Goal: Task Accomplishment & Management: Complete application form

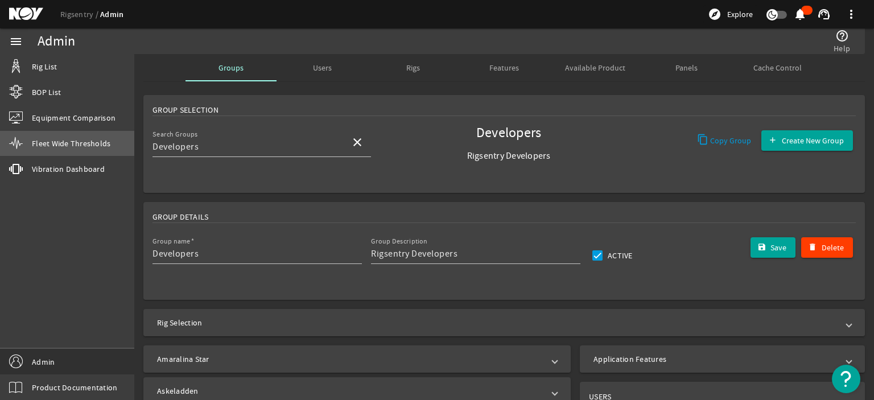
click at [80, 144] on span "Fleet Wide Thresholds" at bounding box center [71, 143] width 78 height 11
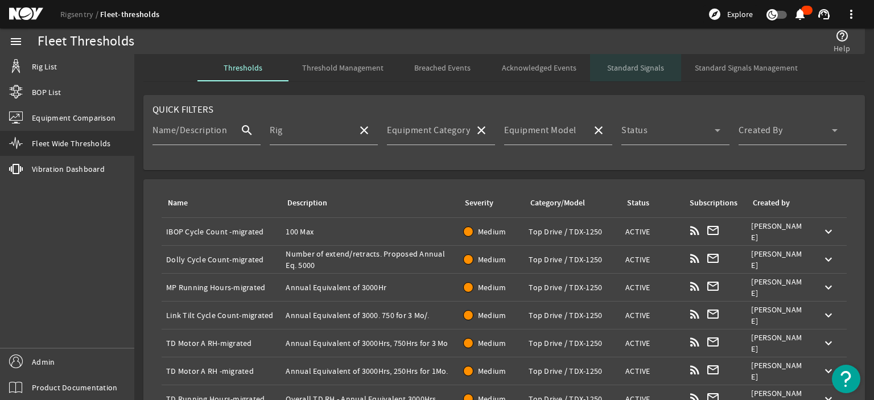
click at [618, 68] on span "Standard Signals" at bounding box center [635, 68] width 57 height 8
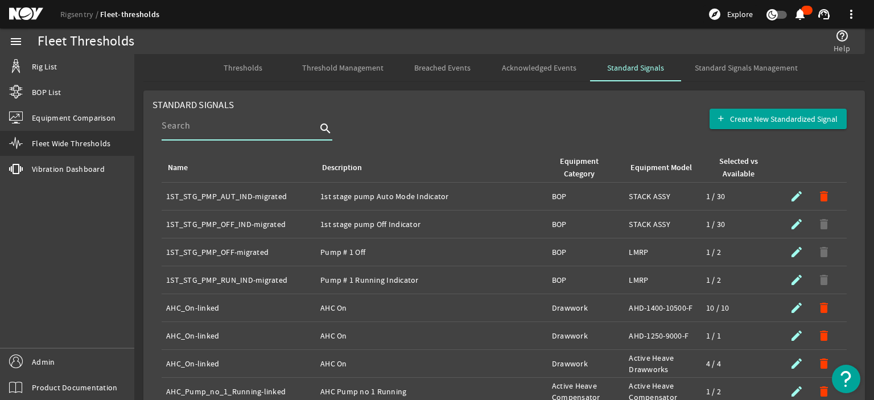
click at [227, 131] on input at bounding box center [239, 126] width 155 height 14
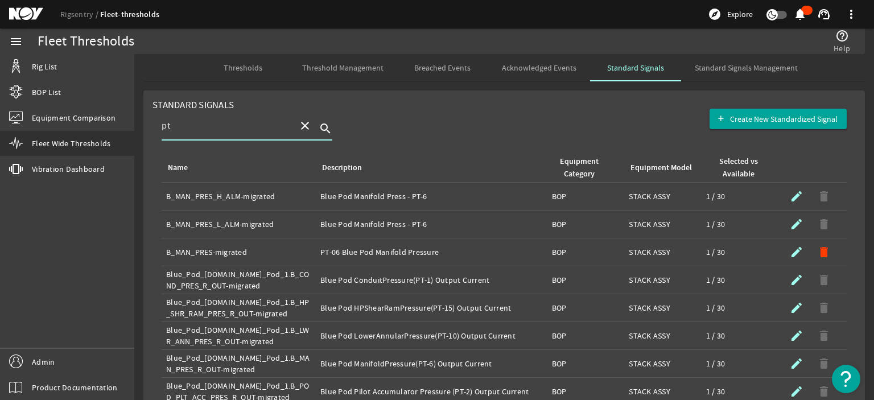
type input "p"
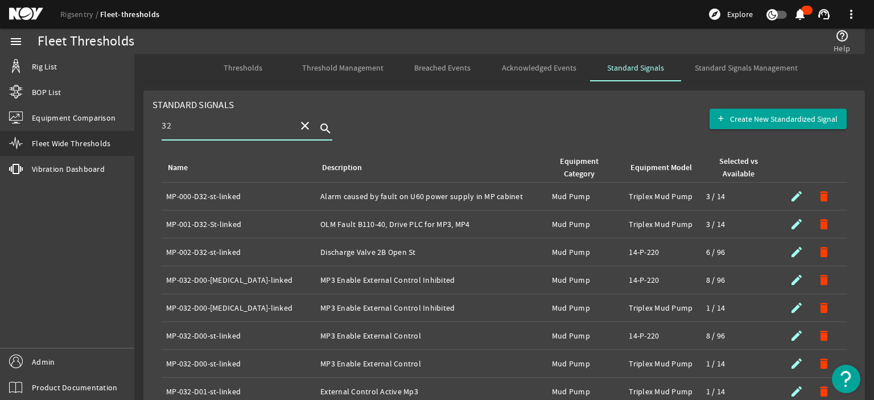
type input "3"
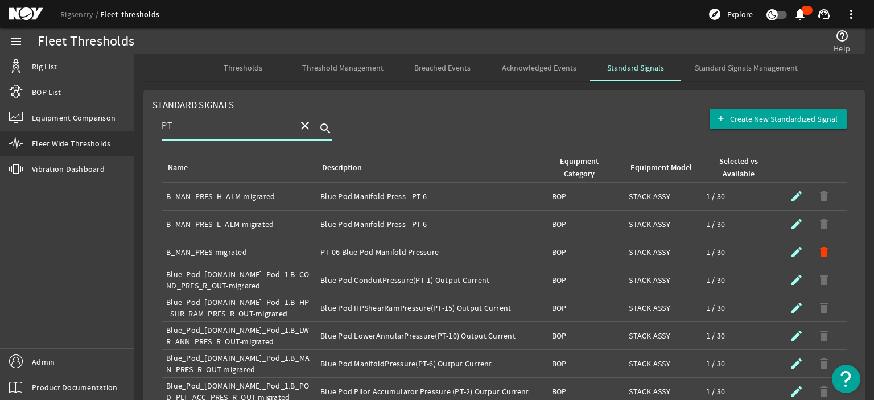
scroll to position [102, 0]
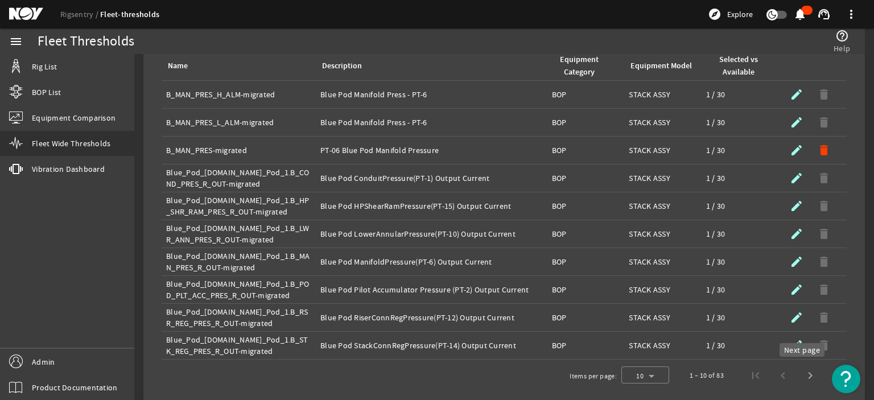
type input "PT"
click at [802, 375] on span "Next page" at bounding box center [809, 375] width 27 height 27
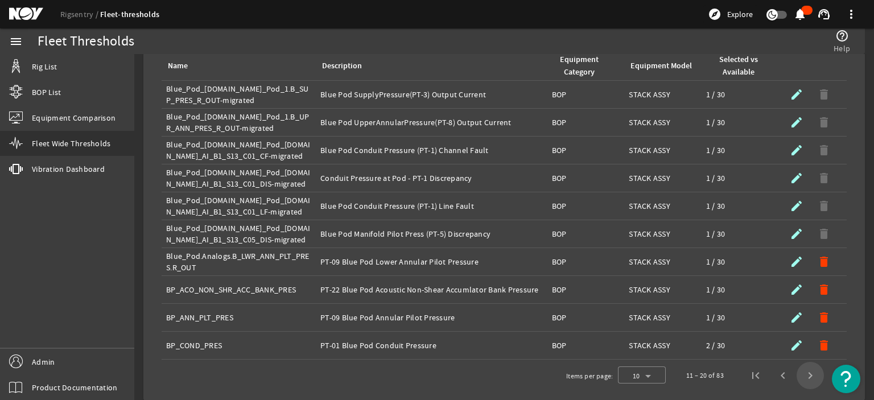
click at [802, 375] on span "Next page" at bounding box center [809, 375] width 27 height 27
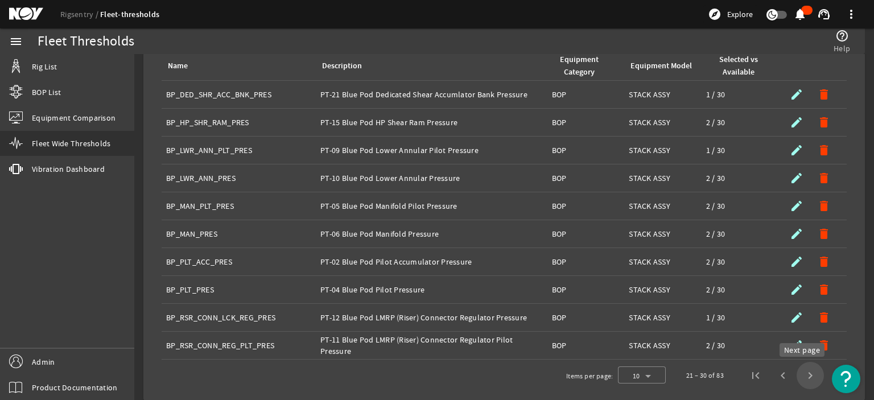
click at [799, 375] on span "Next page" at bounding box center [809, 375] width 27 height 27
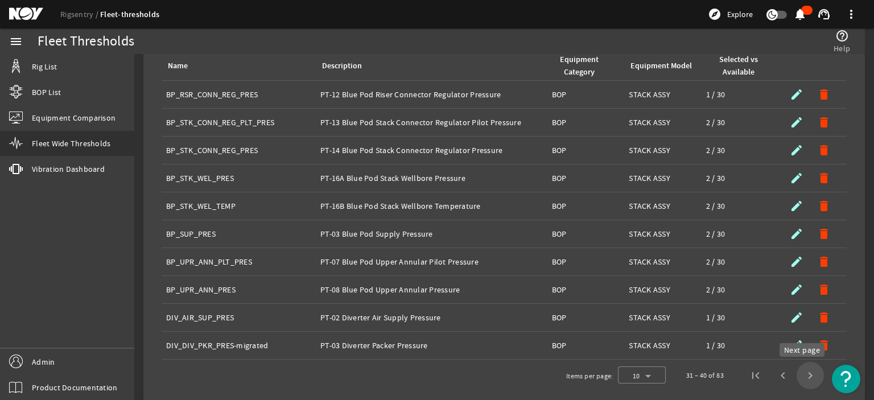
click at [801, 371] on span "Next page" at bounding box center [809, 375] width 27 height 27
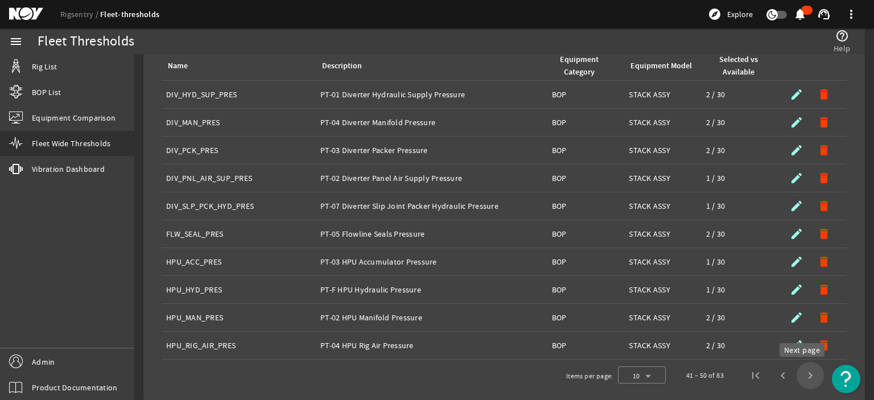
click at [803, 379] on span "Next page" at bounding box center [809, 375] width 27 height 27
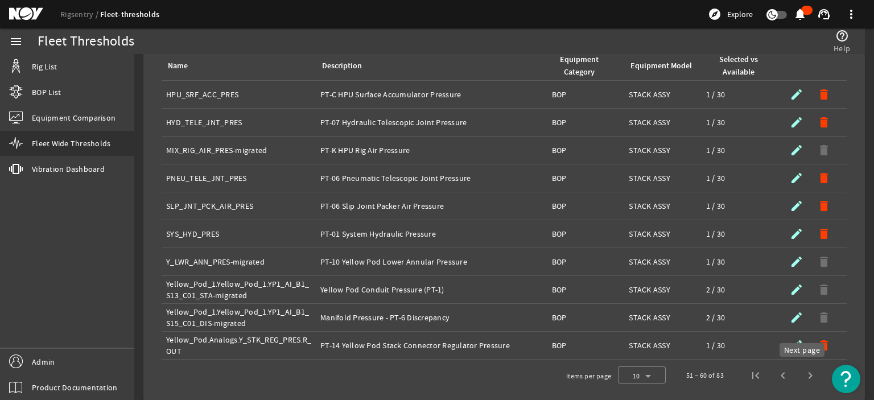
click at [797, 380] on span "Next page" at bounding box center [809, 375] width 27 height 27
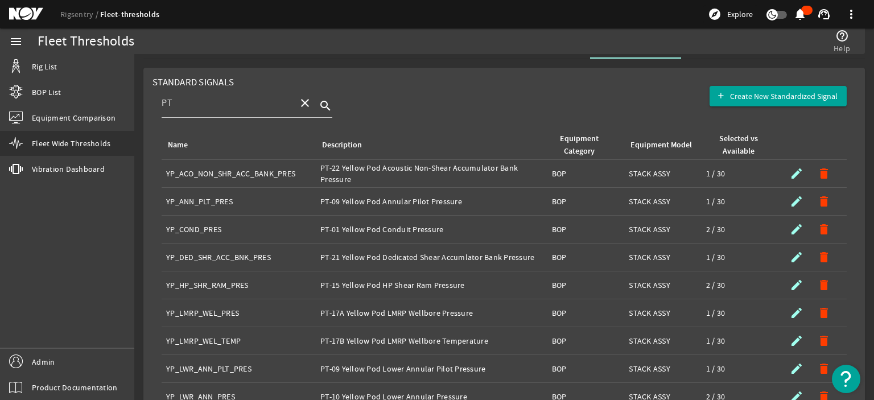
scroll to position [20, 0]
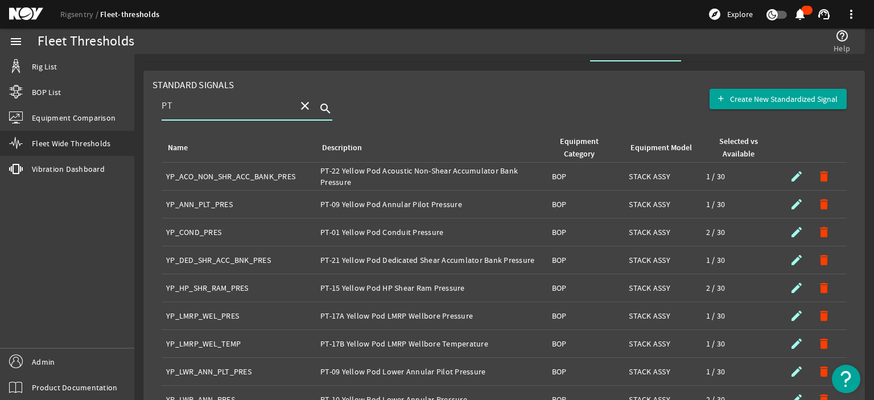
click at [184, 106] on input "PT" at bounding box center [225, 106] width 127 height 14
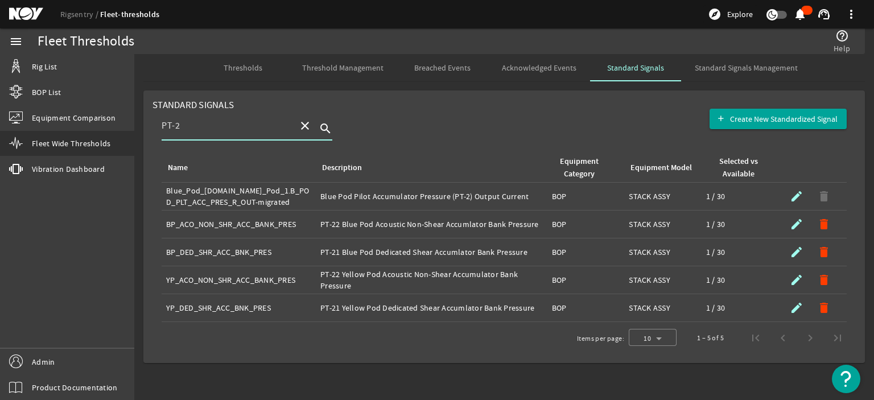
type input "PT-2"
click at [445, 114] on rigsentry-search-component "PT-2 close search" at bounding box center [504, 132] width 685 height 42
click at [634, 96] on mat-card "Standard Signals Create New Standardized Signal PT-2 close search Name Descript…" at bounding box center [503, 226] width 721 height 272
click at [751, 117] on span "Create New Standardized Signal" at bounding box center [783, 118] width 107 height 11
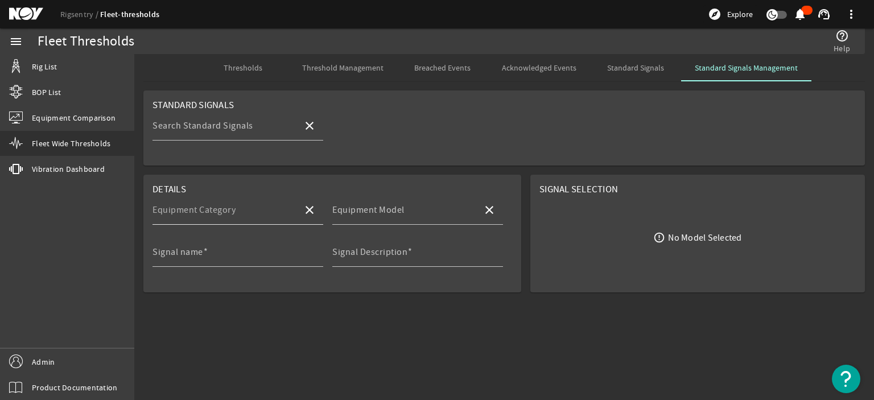
click at [227, 210] on mat-label "Equipment Category" at bounding box center [193, 209] width 83 height 11
click at [227, 210] on input "Equipment Category" at bounding box center [222, 215] width 141 height 14
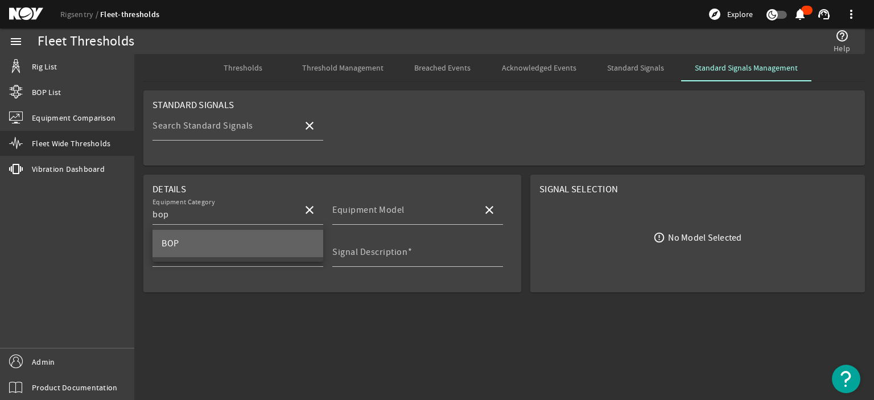
click at [221, 237] on mat-option "BOP" at bounding box center [237, 243] width 171 height 27
type input "BOP"
click at [364, 215] on mat-label "Equipment Model" at bounding box center [368, 209] width 72 height 11
click at [364, 215] on input "Equipment Model" at bounding box center [402, 215] width 141 height 14
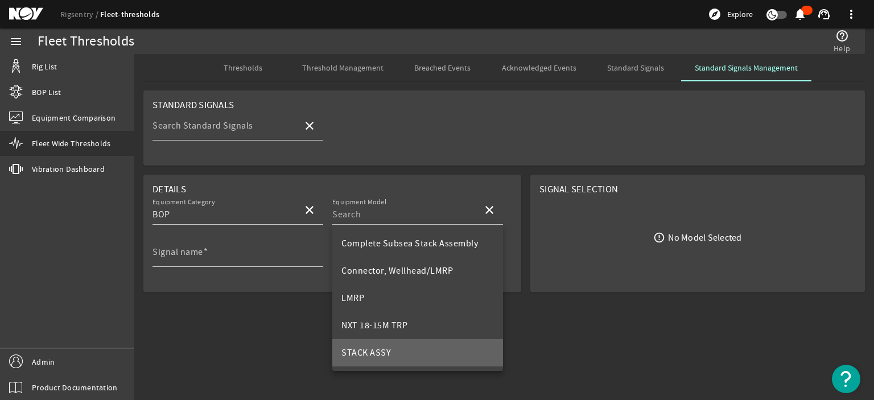
click at [373, 347] on span "STACK ASSY" at bounding box center [365, 352] width 49 height 11
type input "STACK ASSY"
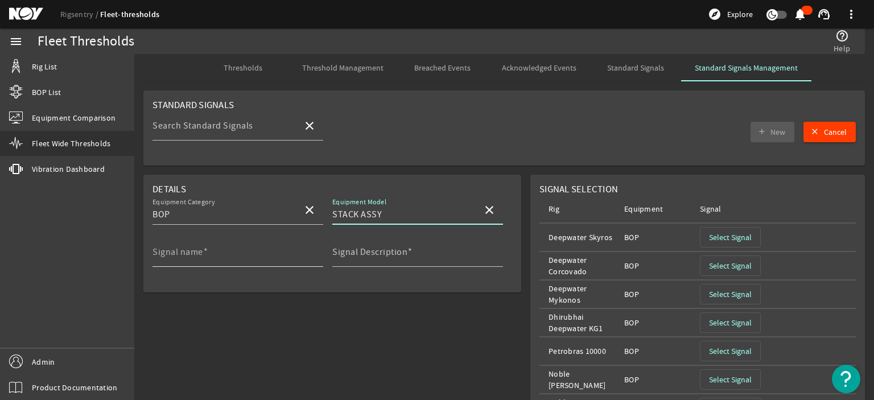
click at [237, 254] on input "Signal name" at bounding box center [233, 257] width 162 height 14
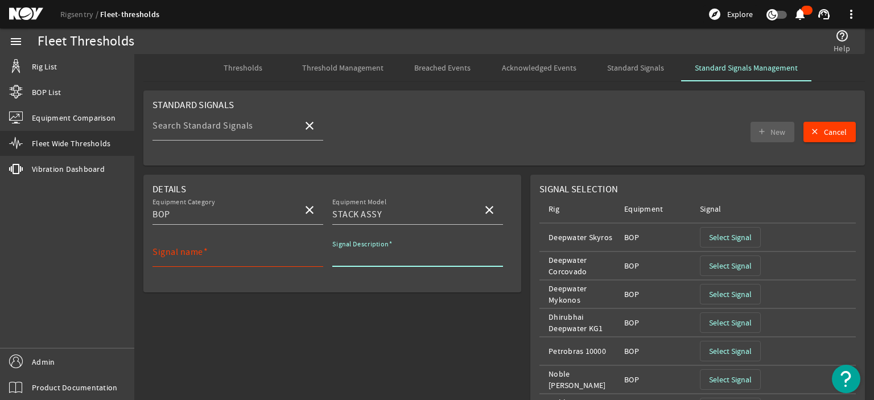
click at [383, 259] on input "Signal Description" at bounding box center [413, 257] width 162 height 14
paste input "PT-23/24 - Blue Pod Acoustic Non-Shear Accum Pressure"
click at [454, 259] on input "PT-23/24 - Blue Pod Acoustic Non-Shear Accum Pressure" at bounding box center [413, 257] width 162 height 14
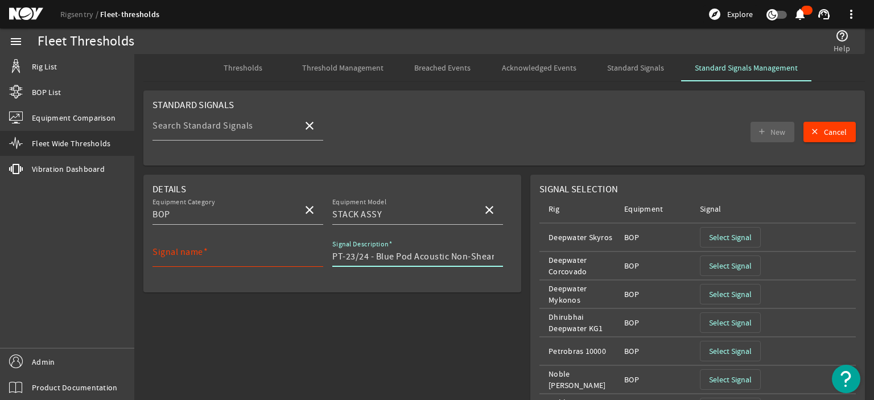
type input "PT-23/24 - Blue Pod Acoustic Non-Shear Accumulator Pressure"
click at [238, 252] on input "Signal name" at bounding box center [233, 257] width 162 height 14
click at [475, 260] on input "PT-23/24 - Blue Pod Acoustic Non-Shear Accumulator Pressure" at bounding box center [413, 257] width 162 height 14
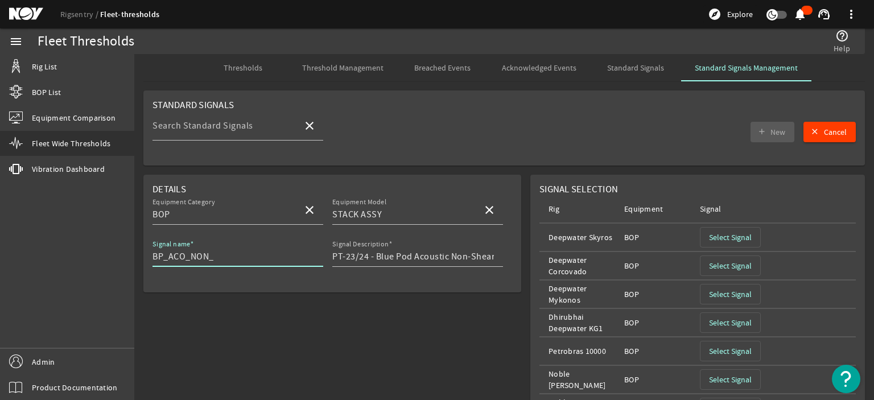
click at [239, 261] on input "BP_ACO_NON_" at bounding box center [233, 257] width 162 height 14
type input "BP_ACO_NON_ACC_PRES"
click at [458, 255] on input "PT-23/24 - Blue Pod Acoustic Non-Shear Accumulator Pressure" at bounding box center [413, 257] width 162 height 14
click at [824, 135] on span "Cancel" at bounding box center [835, 131] width 23 height 11
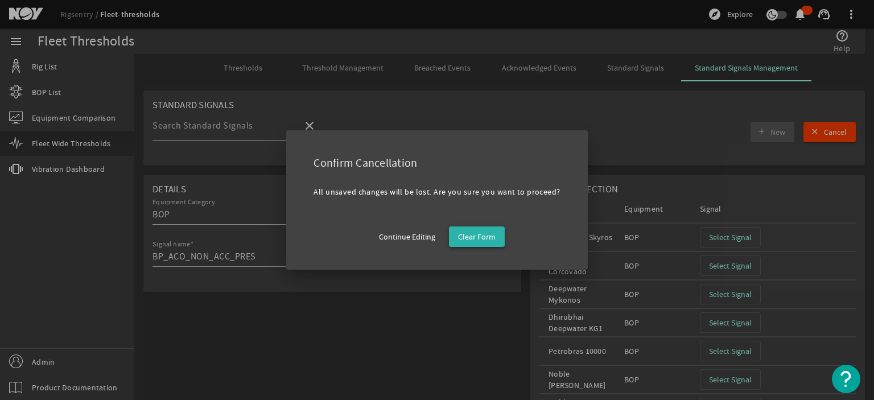
click at [496, 236] on span "button" at bounding box center [477, 236] width 56 height 27
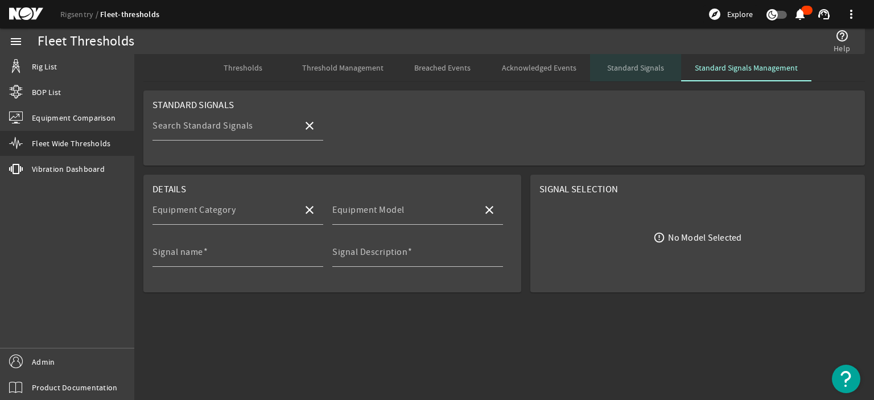
click at [627, 64] on span "Standard Signals" at bounding box center [635, 68] width 57 height 8
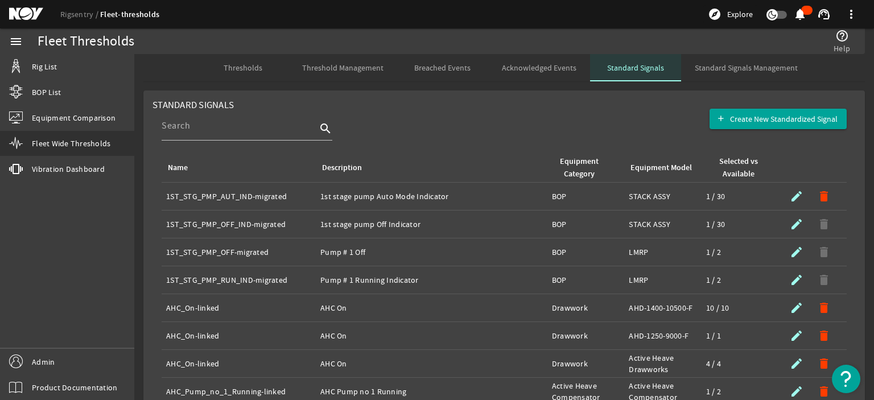
click at [627, 64] on span "Standard Signals" at bounding box center [635, 68] width 57 height 8
click at [437, 97] on mat-card "Standard Signals Create New Standardized Signal search Name Description Equipme…" at bounding box center [503, 296] width 721 height 412
drag, startPoint x: 455, startPoint y: 125, endPoint x: 250, endPoint y: 129, distance: 204.8
click at [250, 129] on rigsentry-search-component "search" at bounding box center [504, 132] width 685 height 42
click at [250, 129] on input at bounding box center [239, 126] width 155 height 14
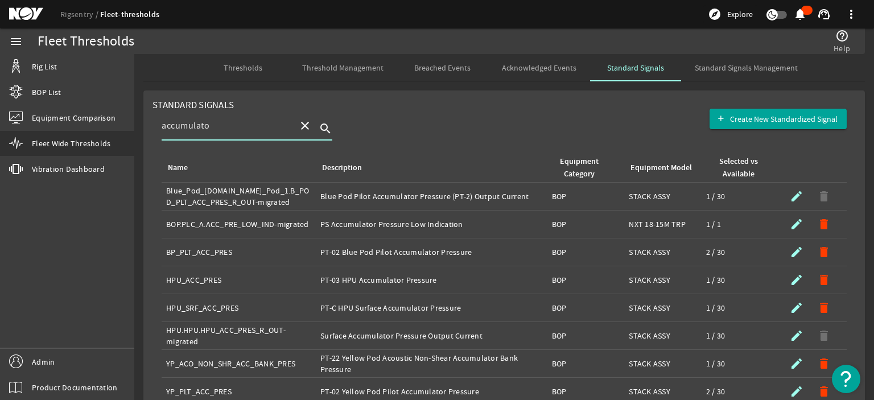
type input "accumulator"
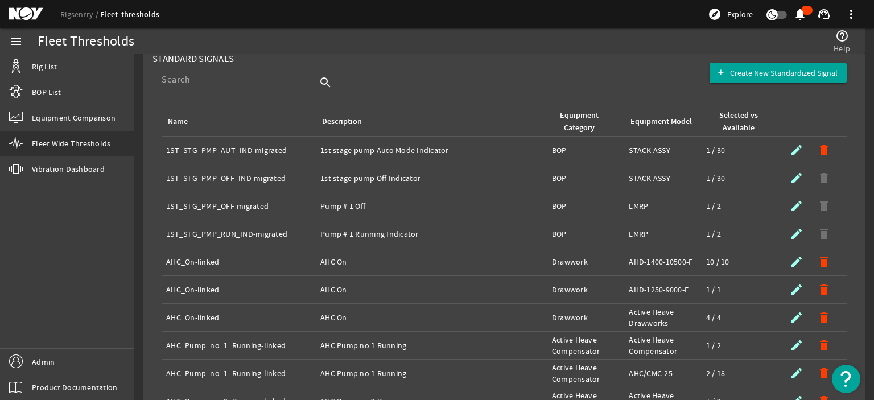
click at [469, 98] on rigsentry-search-component "search" at bounding box center [504, 86] width 685 height 42
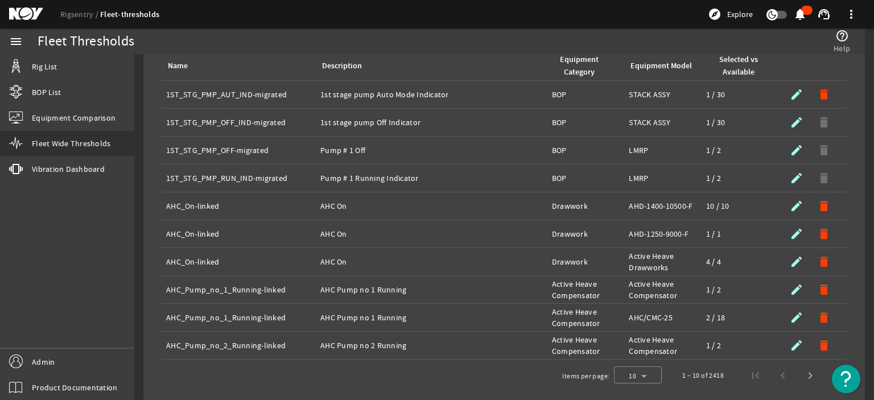
scroll to position [0, 0]
